Goal: Task Accomplishment & Management: Manage account settings

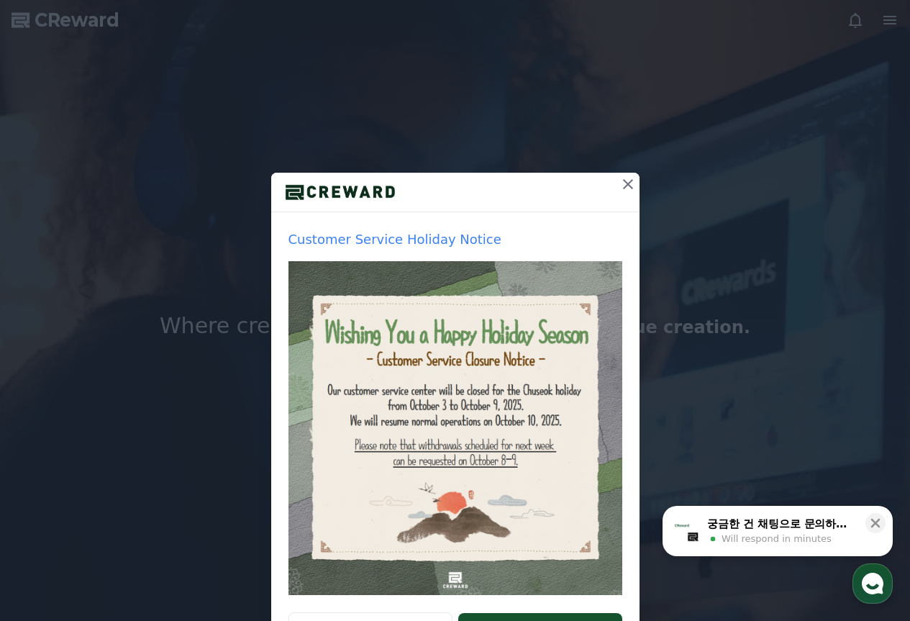
click at [619, 177] on icon at bounding box center [627, 184] width 17 height 17
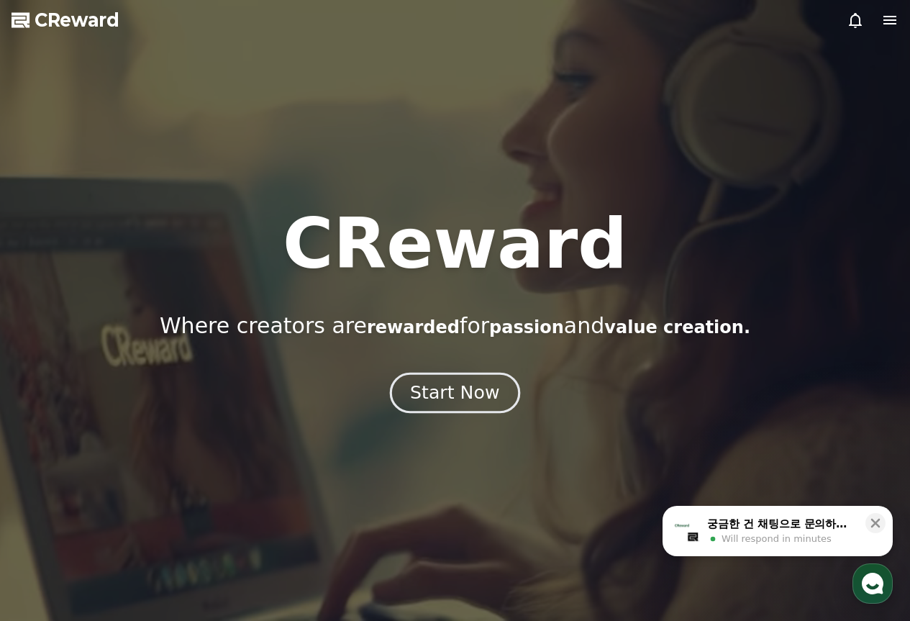
click at [462, 388] on div "Start Now" at bounding box center [454, 393] width 89 height 24
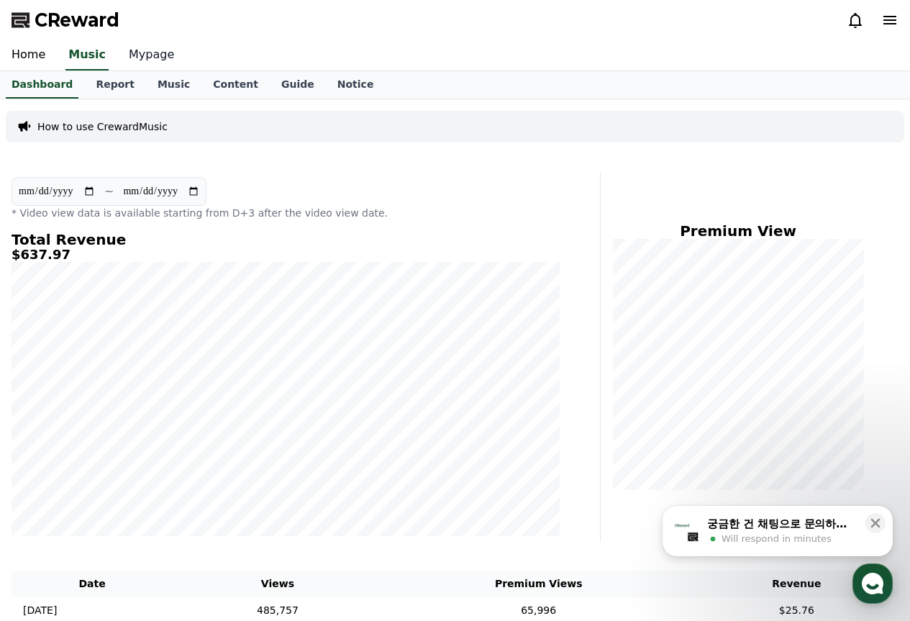
click at [151, 55] on link "Mypage" at bounding box center [151, 55] width 68 height 30
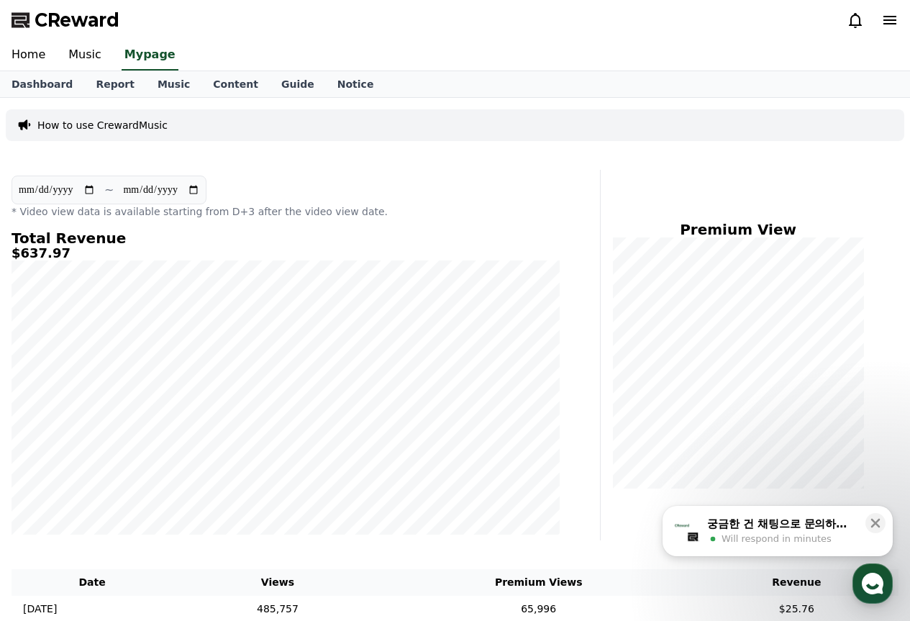
select select "**********"
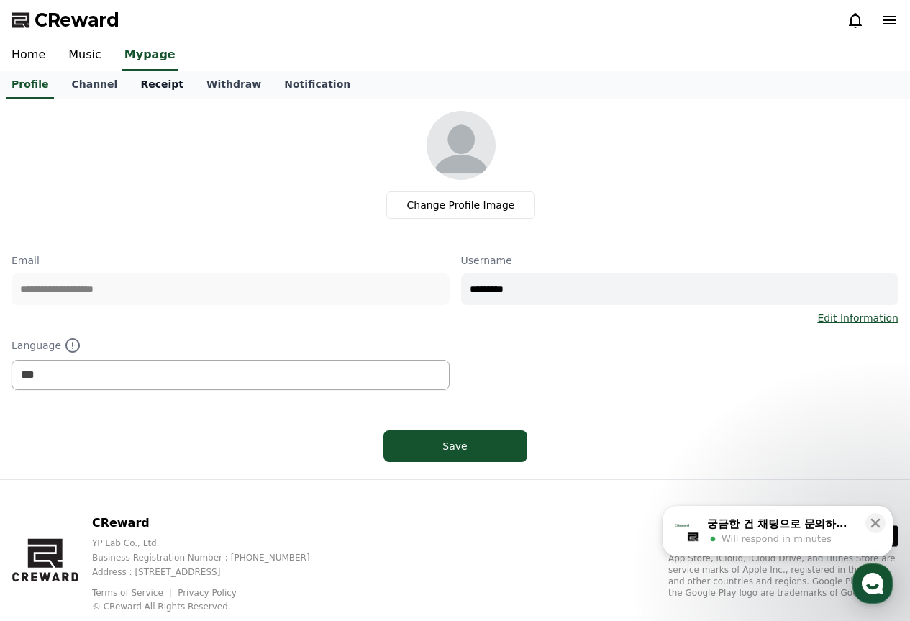
click at [129, 82] on link "Receipt" at bounding box center [162, 84] width 66 height 27
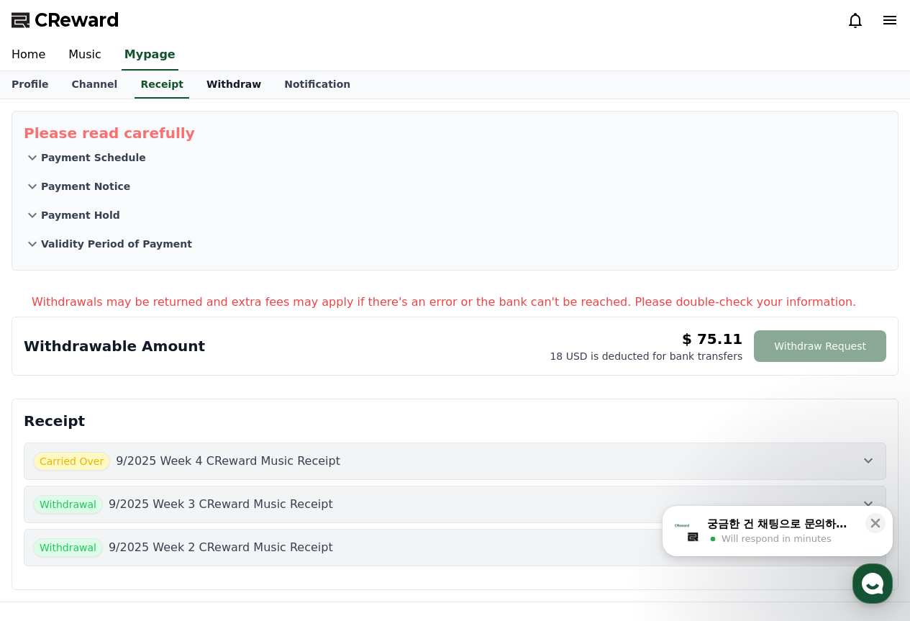
click at [195, 80] on link "Withdraw" at bounding box center [234, 84] width 78 height 27
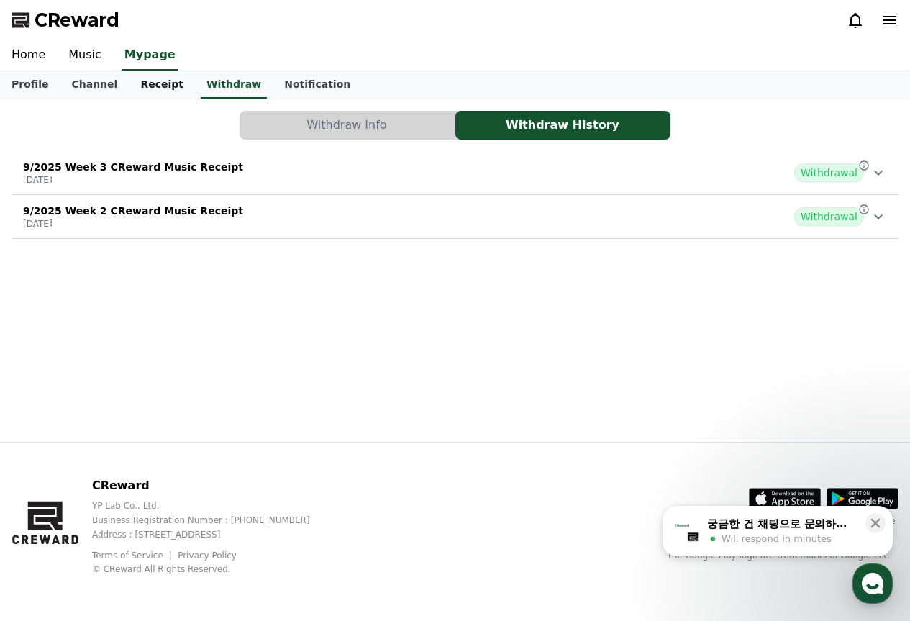
click at [152, 81] on link "Receipt" at bounding box center [162, 84] width 66 height 27
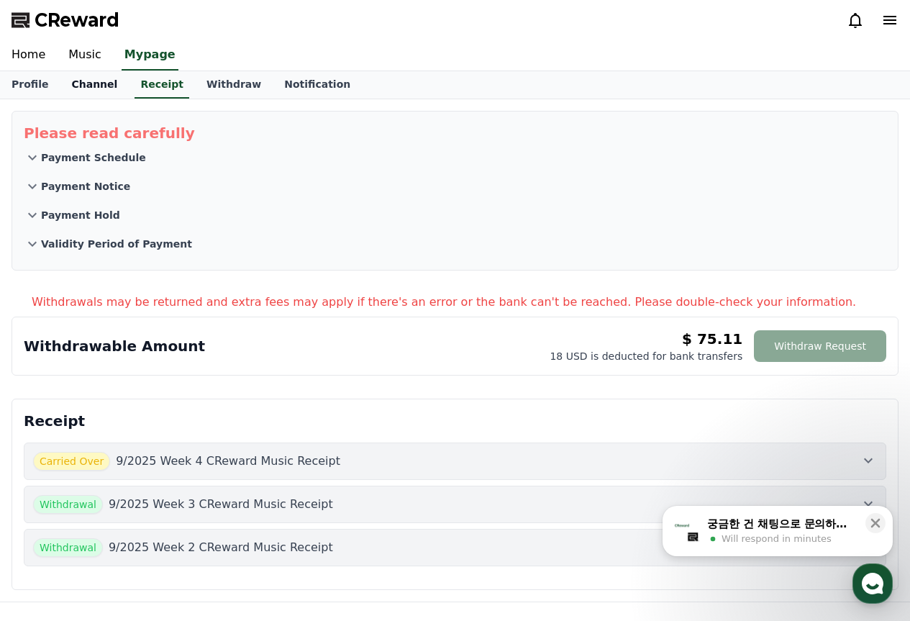
click at [89, 76] on link "Channel" at bounding box center [94, 84] width 69 height 27
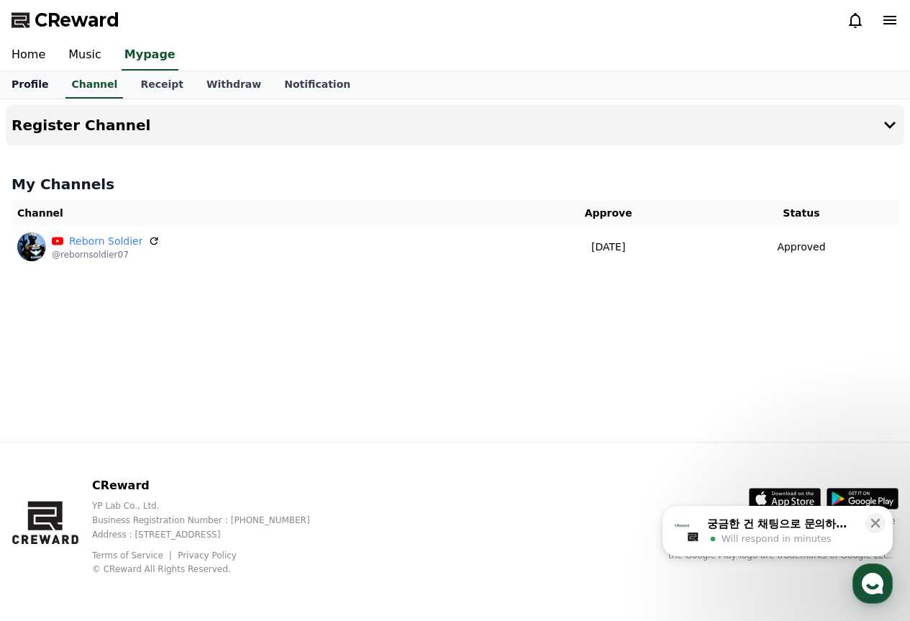
click at [52, 79] on link "Profile" at bounding box center [30, 84] width 60 height 27
select select "**********"
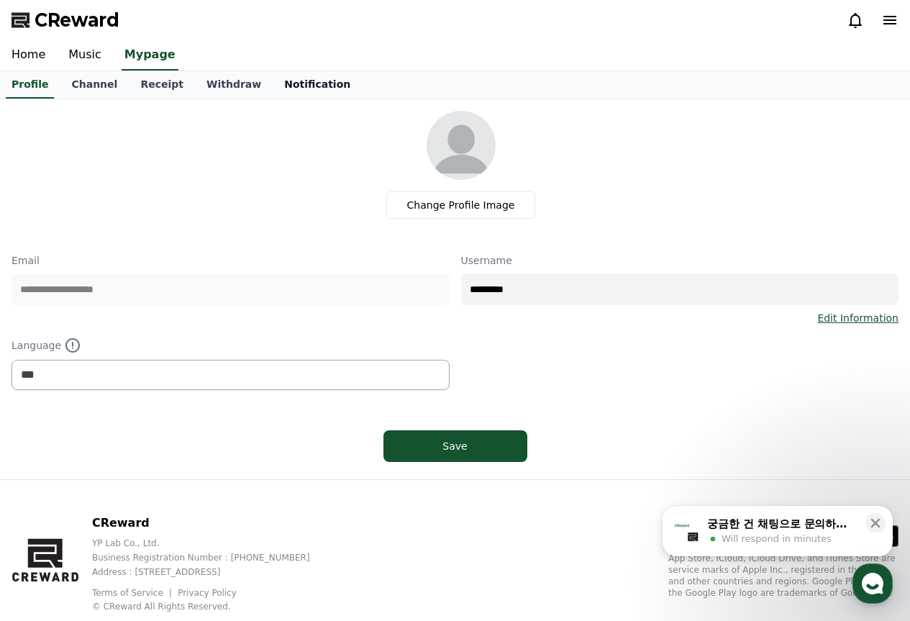
click at [273, 83] on link "Notification" at bounding box center [317, 84] width 89 height 27
